Goal: Task Accomplishment & Management: Manage account settings

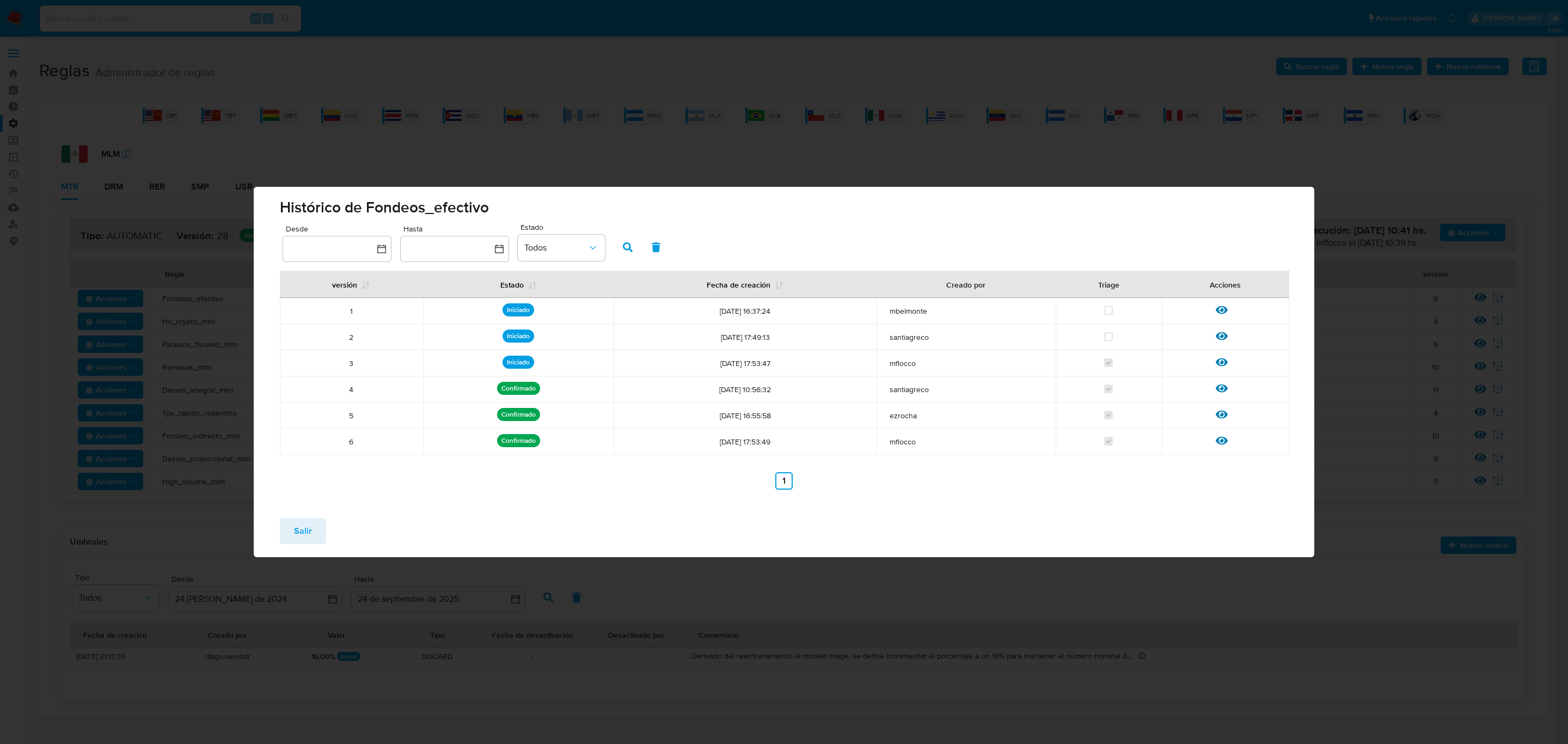
click at [301, 526] on span "Salir" at bounding box center [302, 531] width 18 height 24
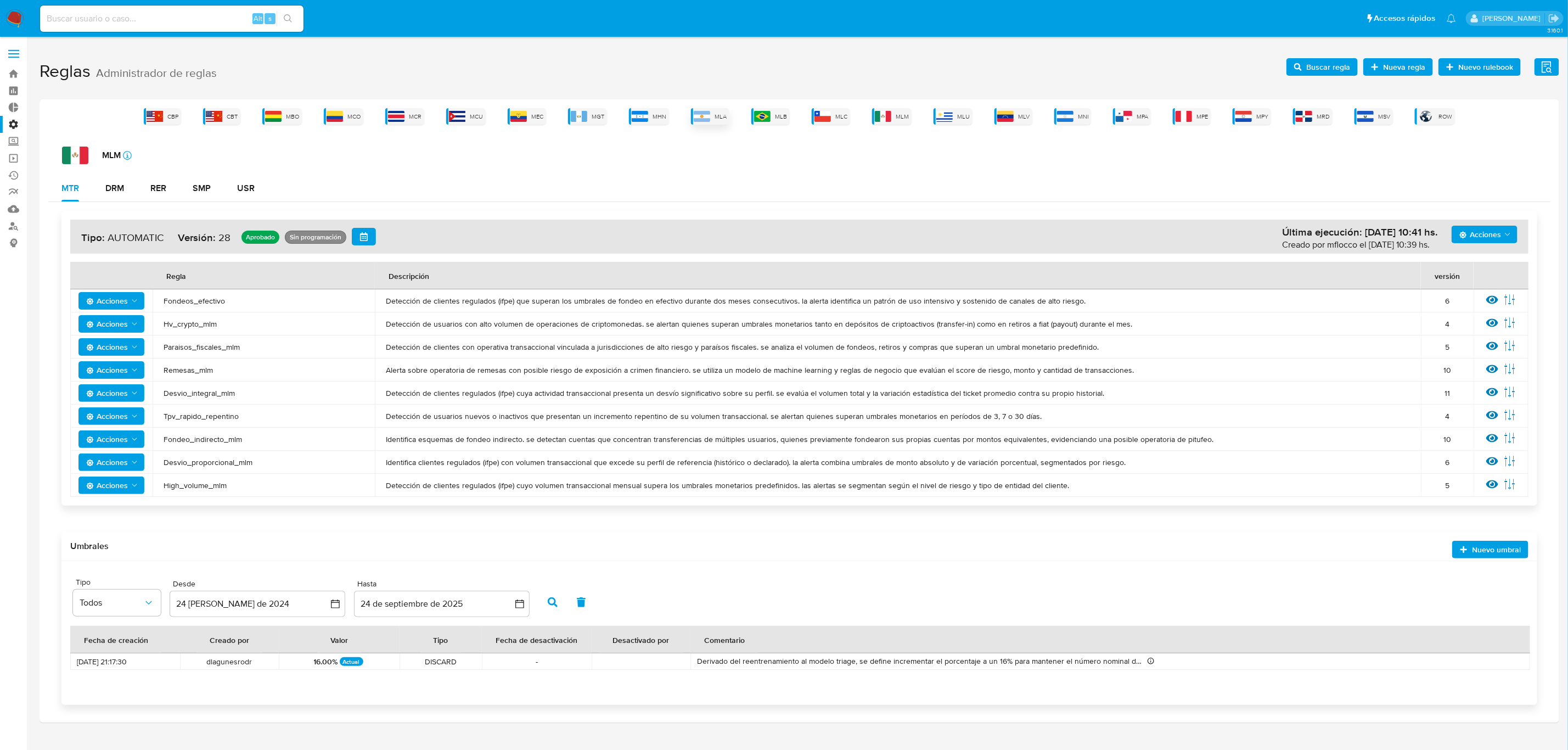
click at [724, 119] on div "MLA" at bounding box center [710, 116] width 38 height 16
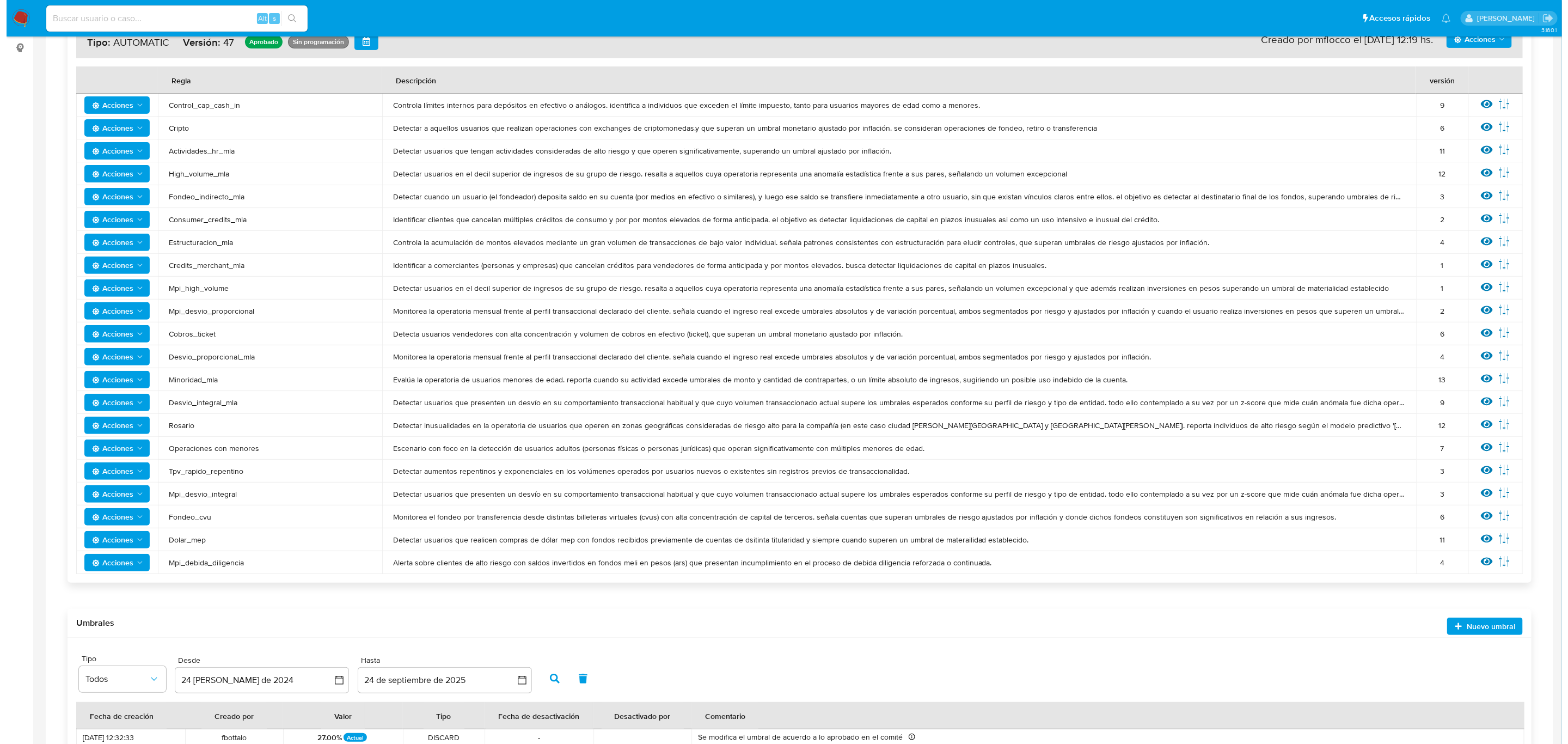
scroll to position [293, 0]
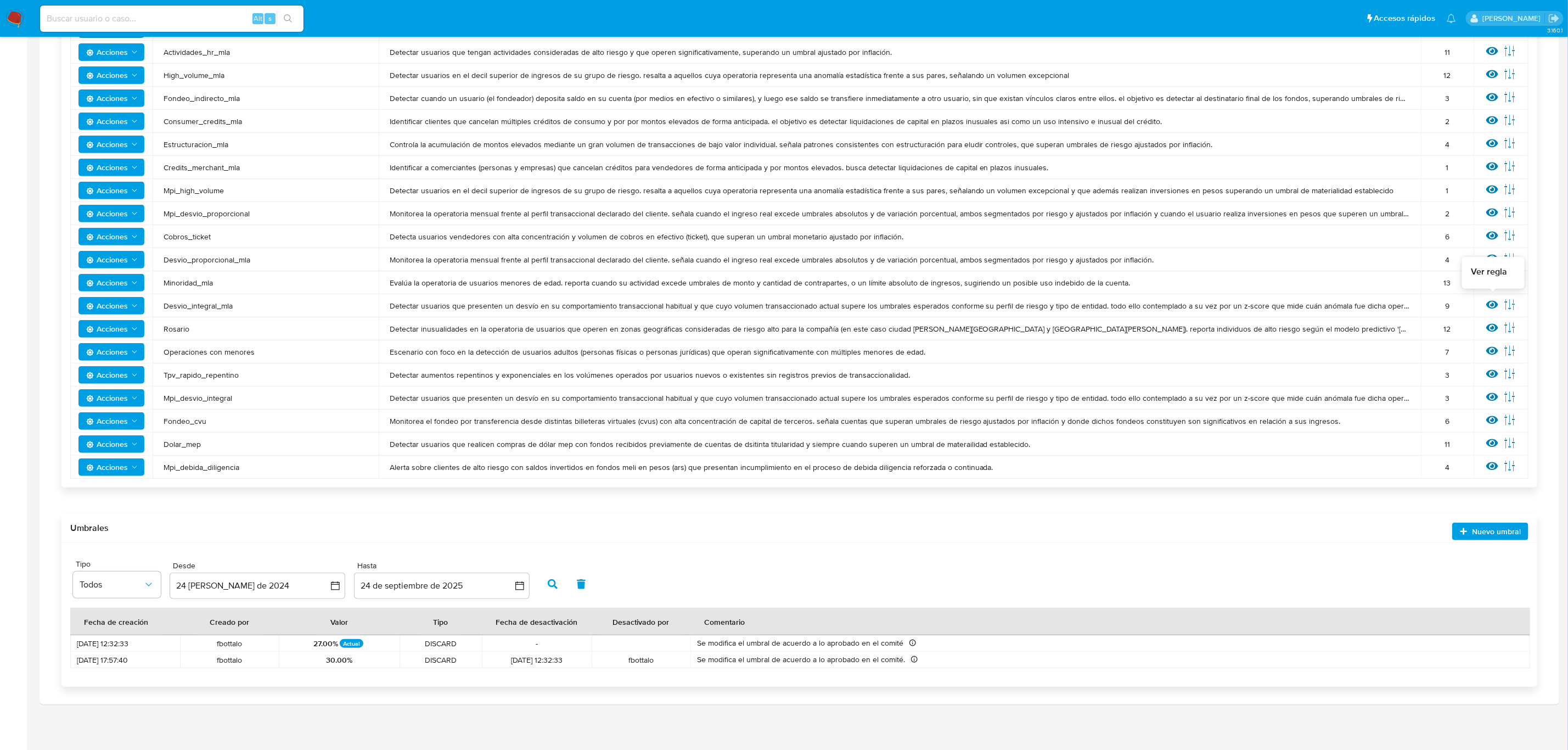
click at [1489, 301] on icon at bounding box center [1492, 304] width 12 height 8
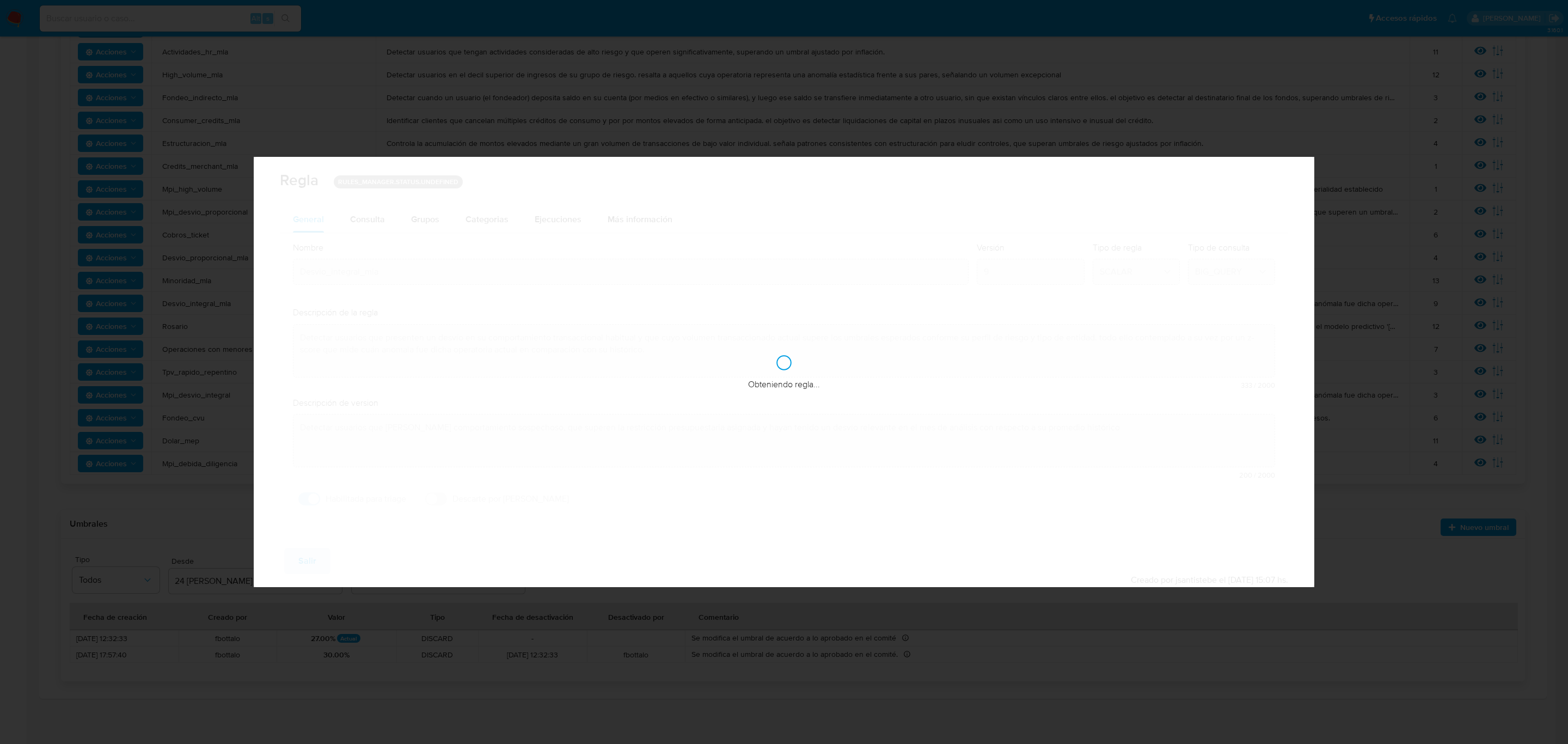
checkbox input "true"
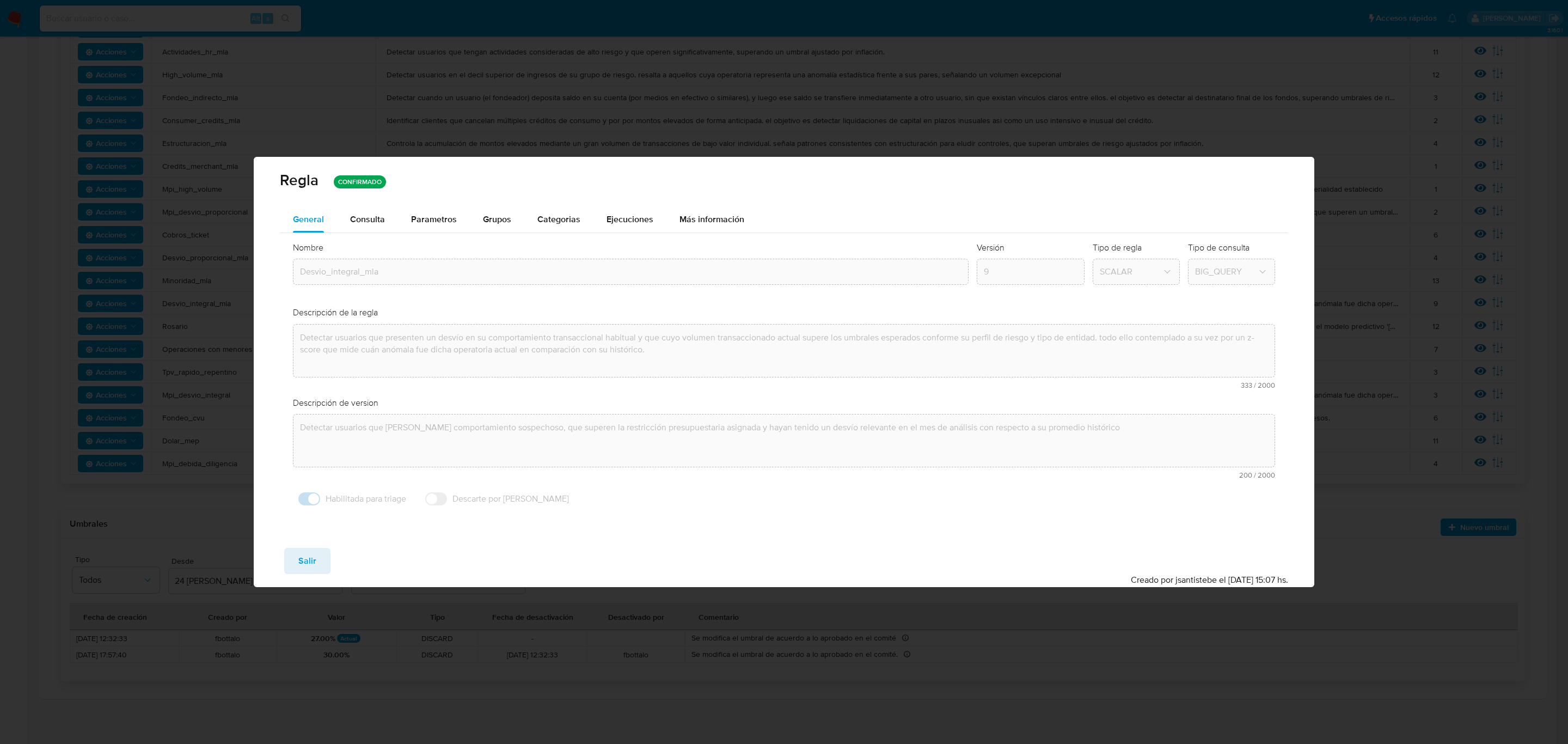
click at [360, 200] on div "Regla CONFIRMADO" at bounding box center [784, 182] width 1061 height 50
click at [353, 211] on div "Consulta" at bounding box center [368, 219] width 35 height 26
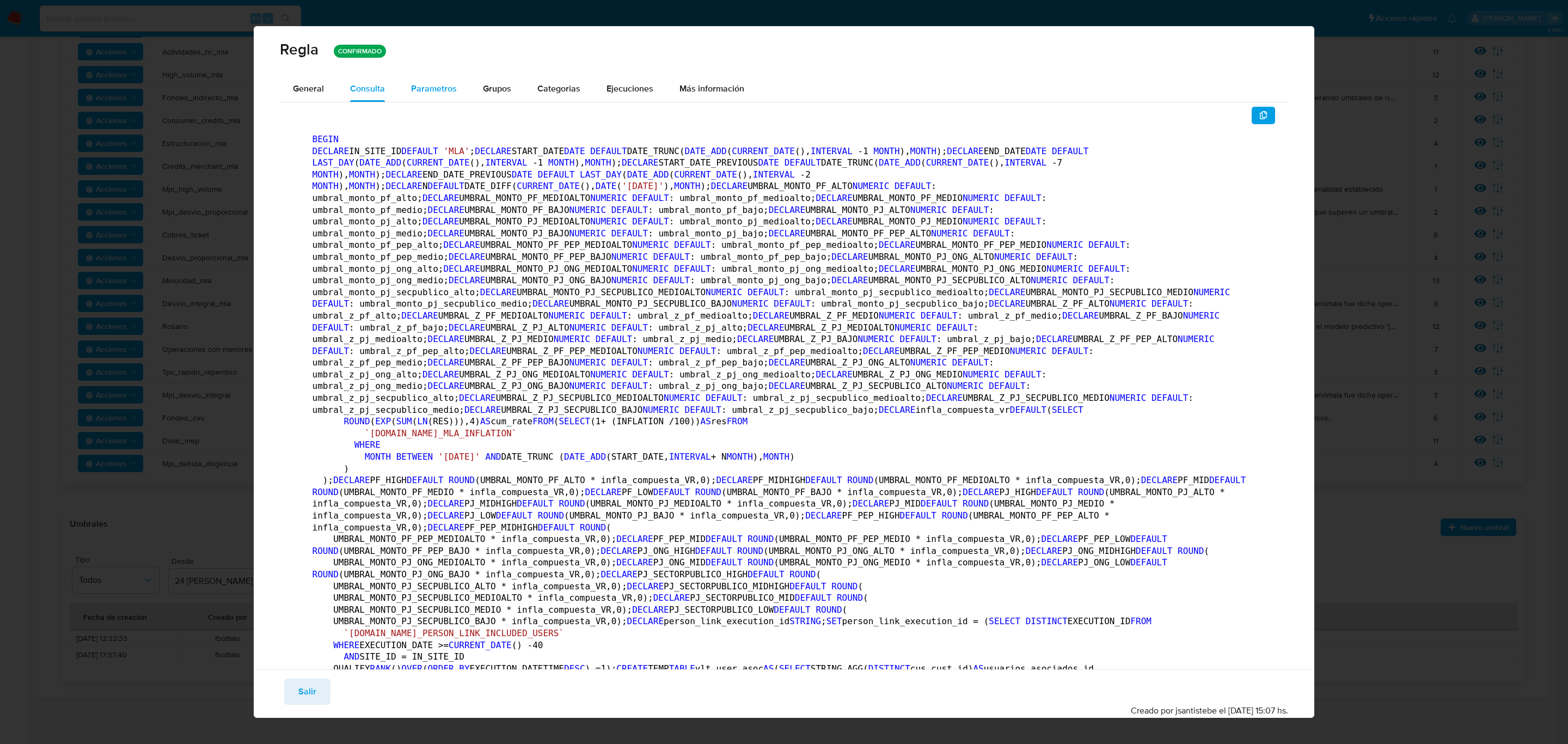
click at [423, 101] on div "Parametros" at bounding box center [434, 89] width 46 height 26
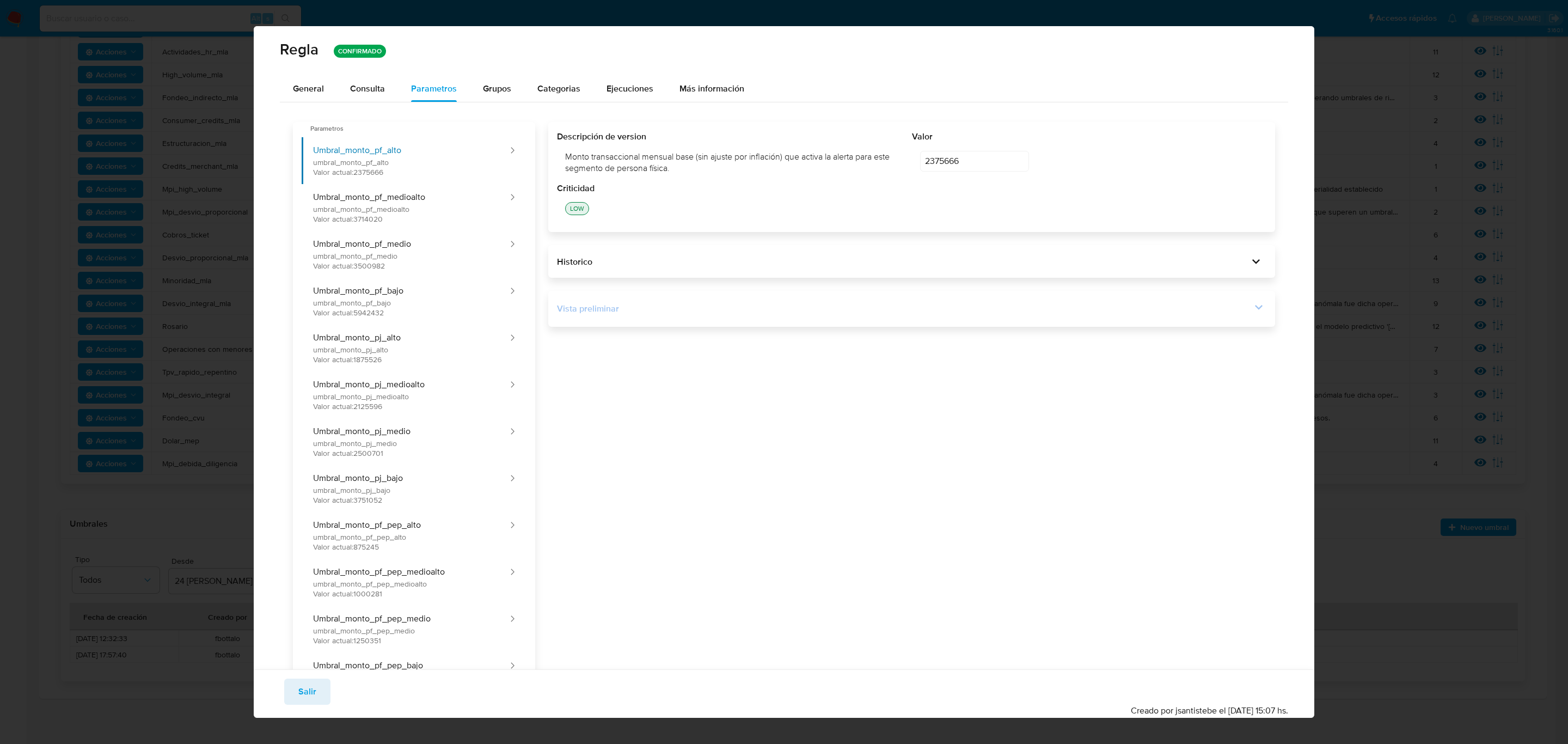
click at [1213, 299] on div "Vista preliminar" at bounding box center [912, 309] width 710 height 19
click at [1233, 311] on div "Vista preliminar" at bounding box center [904, 308] width 695 height 12
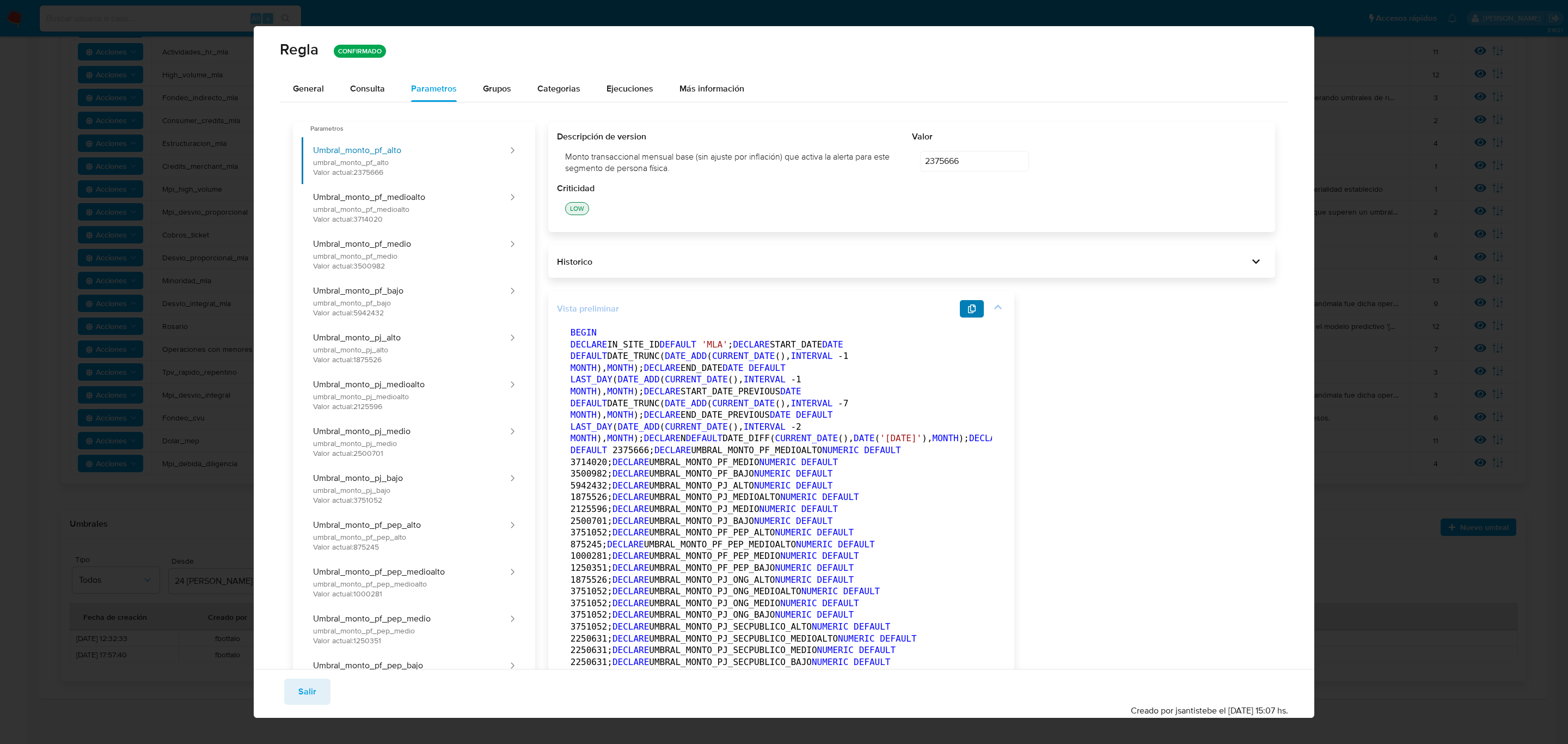
click at [967, 311] on icon "button" at bounding box center [972, 309] width 9 height 9
